Goal: Transaction & Acquisition: Purchase product/service

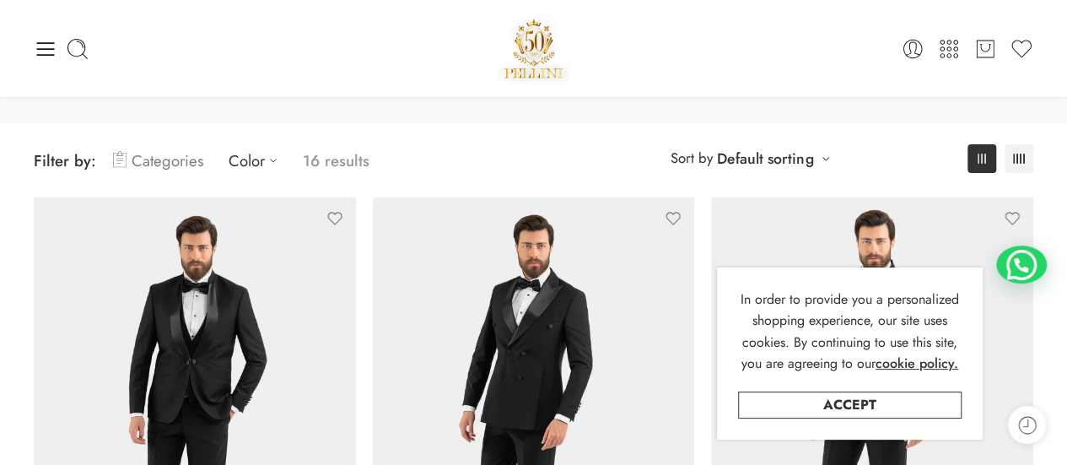
click at [154, 161] on link "Categories" at bounding box center [158, 161] width 90 height 40
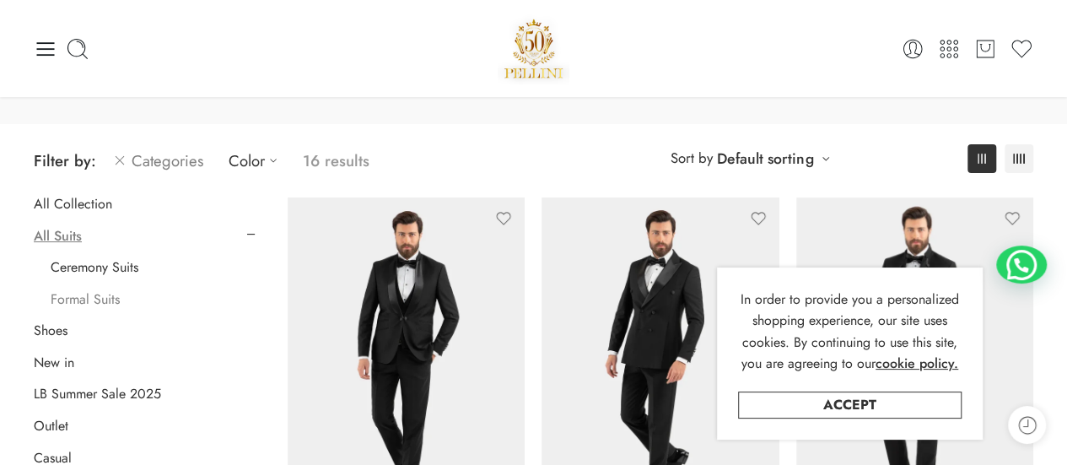
click at [83, 297] on link "Formal Suits" at bounding box center [85, 299] width 69 height 17
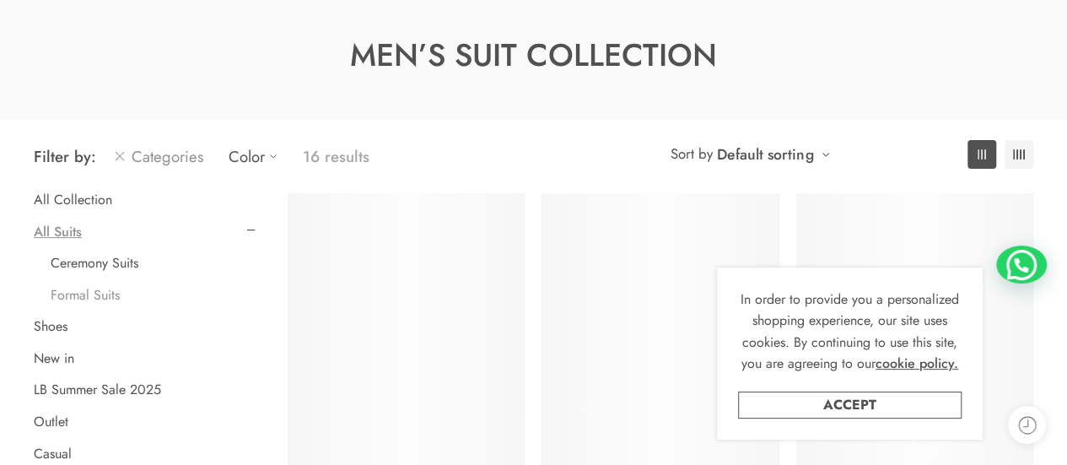
scroll to position [132, 0]
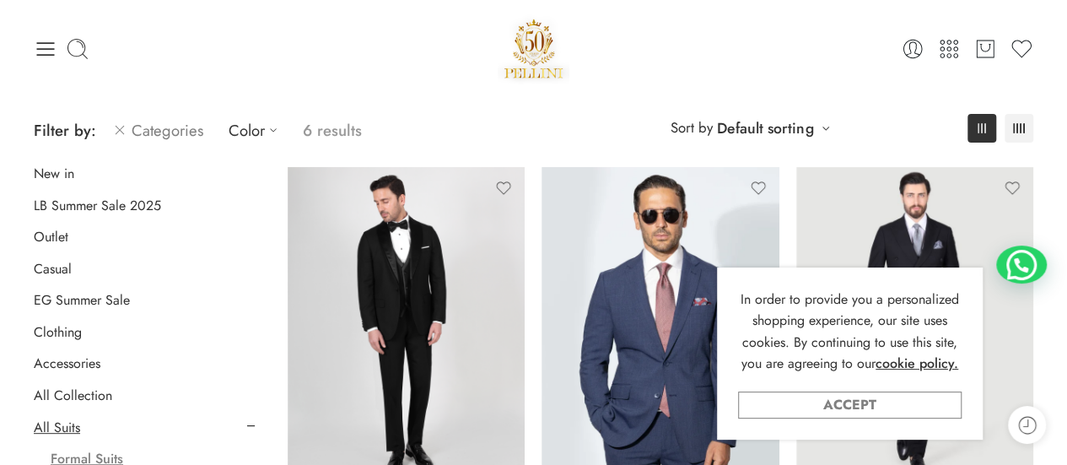
click at [807, 408] on link "Accept" at bounding box center [850, 404] width 224 height 27
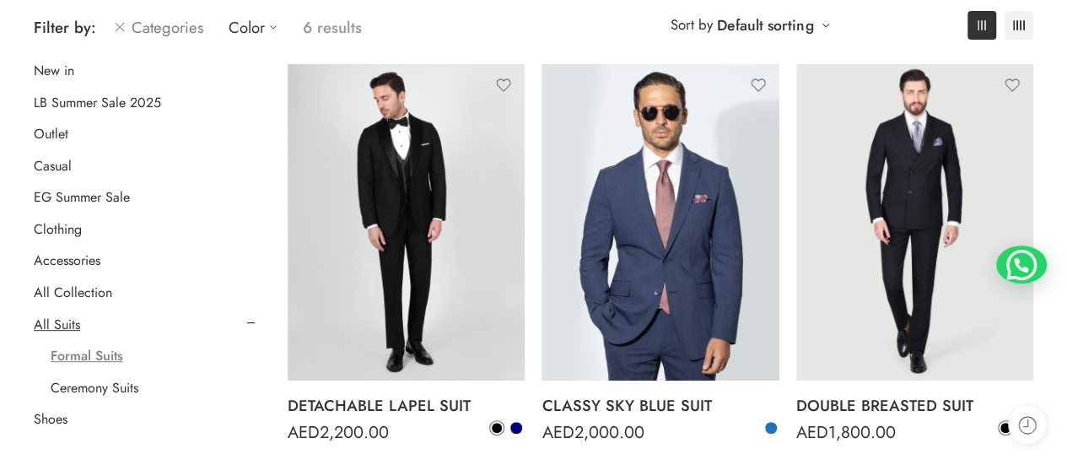
scroll to position [236, 0]
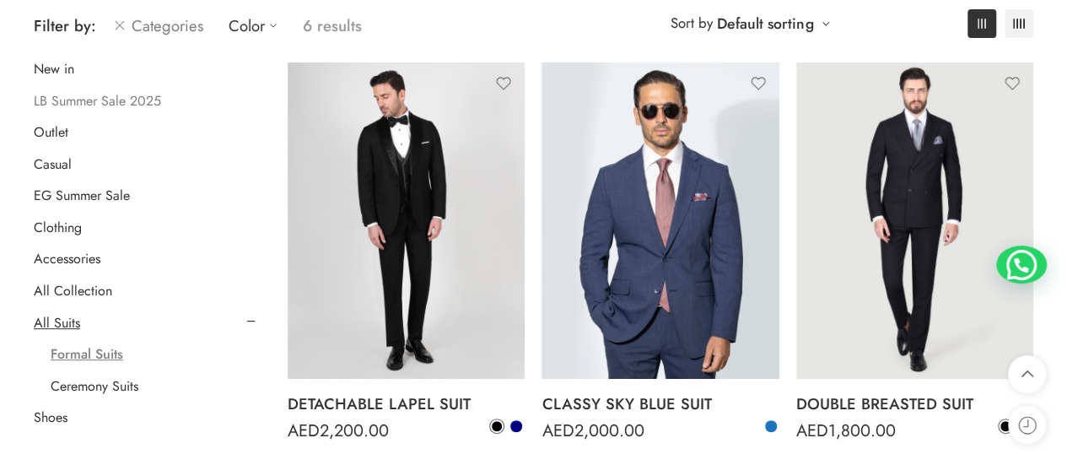
click at [84, 102] on link "LB Summer Sale 2025" at bounding box center [97, 101] width 127 height 17
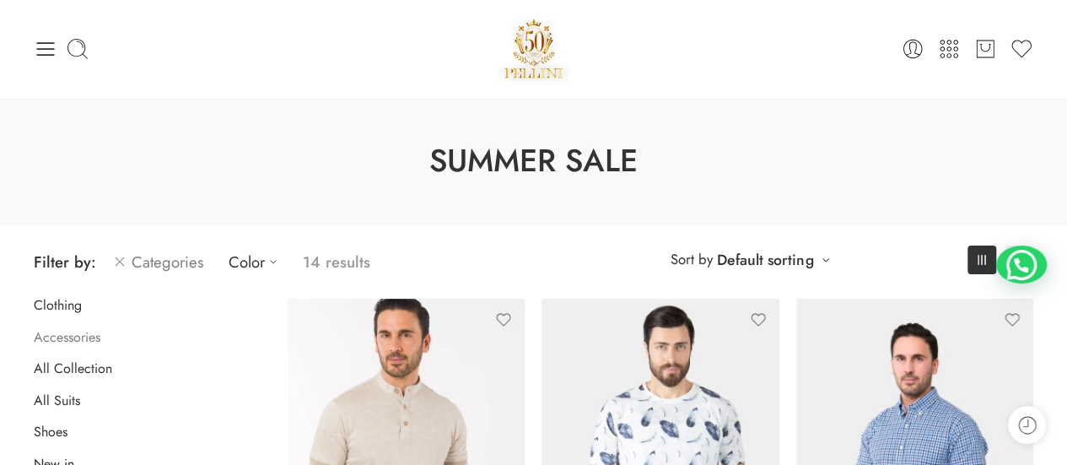
click at [84, 340] on link "Accessories" at bounding box center [67, 337] width 67 height 17
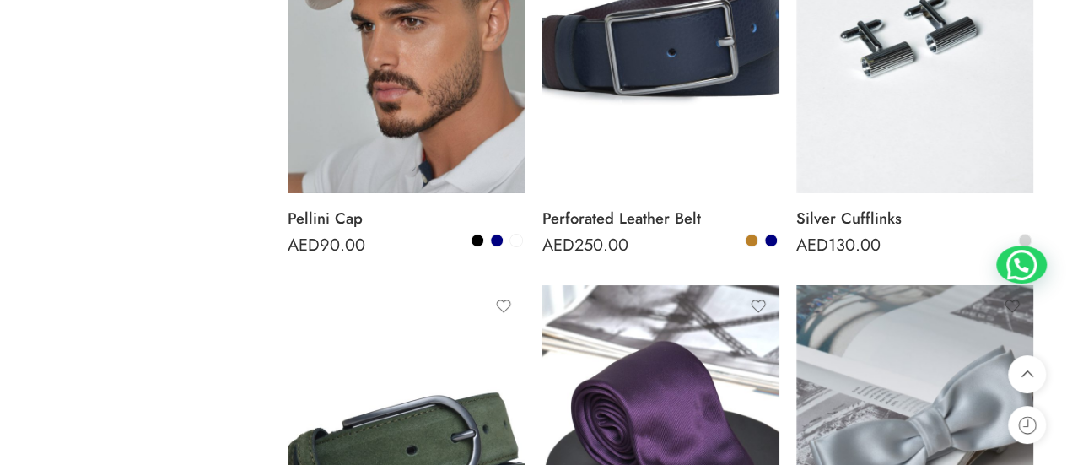
scroll to position [3304, 0]
